Goal: Task Accomplishment & Management: Manage account settings

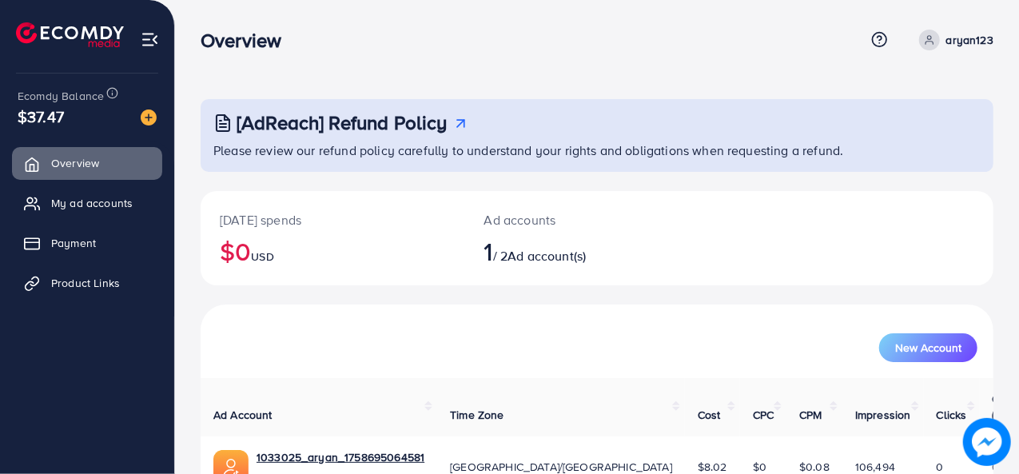
scroll to position [75, 0]
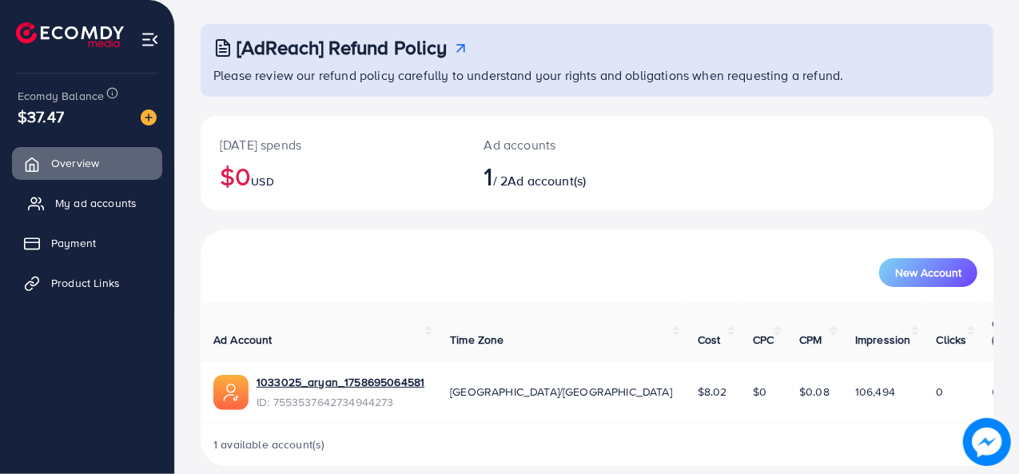
click at [129, 205] on span "My ad accounts" at bounding box center [95, 203] width 81 height 16
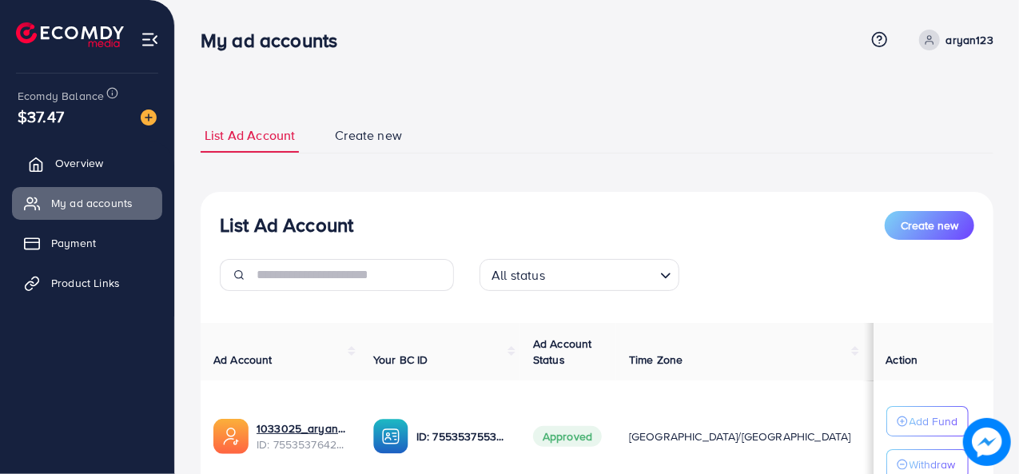
click at [51, 165] on link "Overview" at bounding box center [87, 163] width 150 height 32
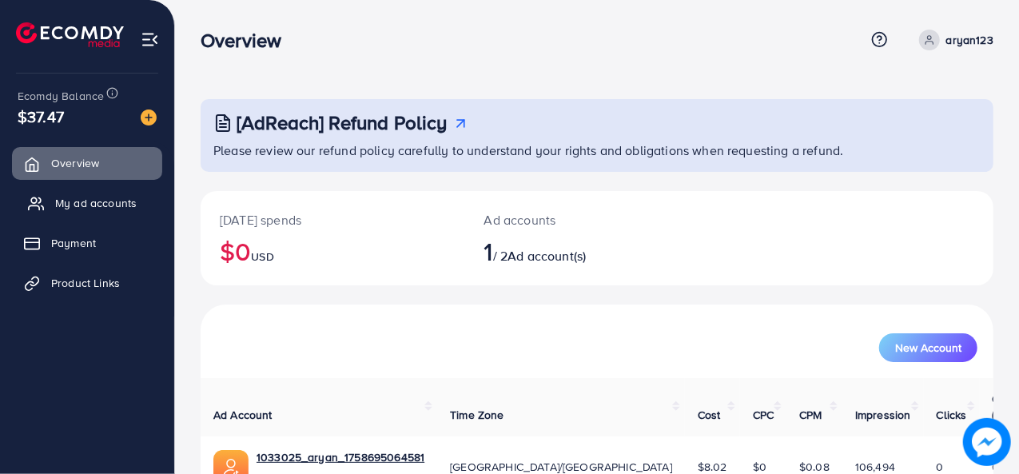
click at [63, 198] on span "My ad accounts" at bounding box center [95, 203] width 81 height 16
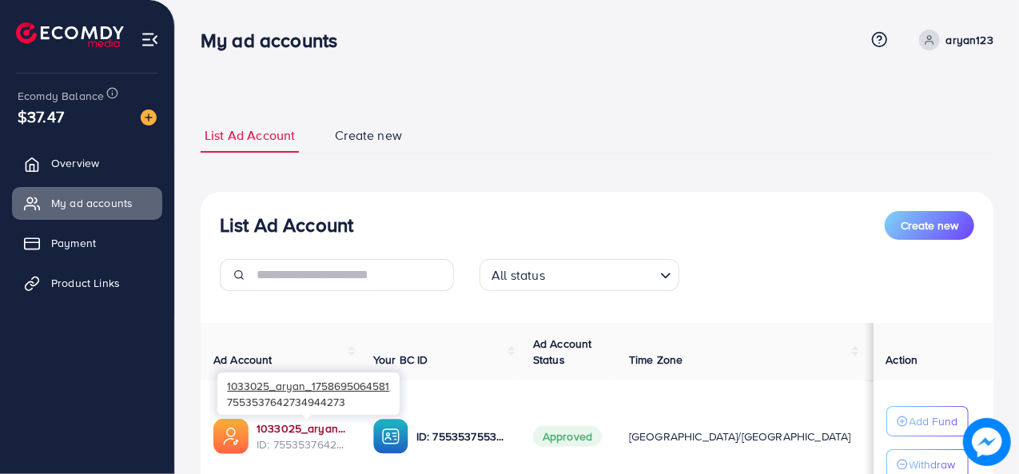
click at [305, 429] on link "1033025_aryan_1758695064581" at bounding box center [301, 428] width 91 height 16
click at [318, 429] on link "1033025_aryan_1758695064581" at bounding box center [301, 428] width 91 height 16
